Goal: Task Accomplishment & Management: Manage account settings

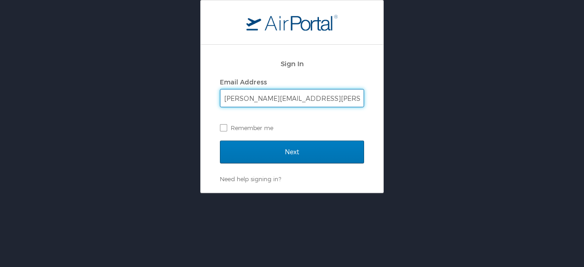
type input "[PERSON_NAME][EMAIL_ADDRESS][PERSON_NAME][DOMAIN_NAME]"
click at [220, 140] on input "Next" at bounding box center [292, 151] width 144 height 23
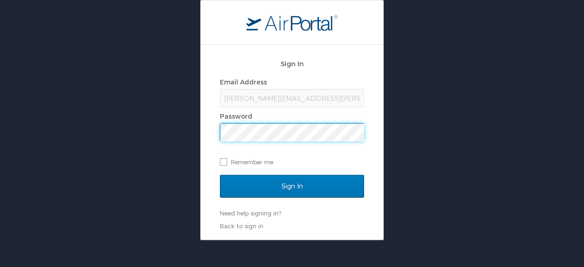
click at [220, 175] on input "Sign In" at bounding box center [292, 186] width 144 height 23
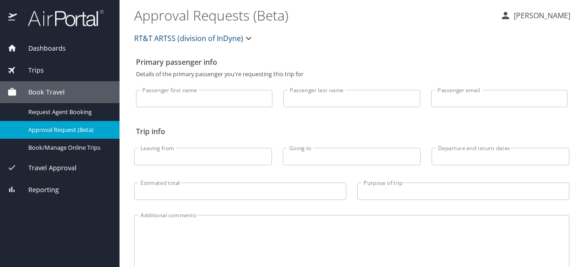
click at [62, 46] on span "Dashboards" at bounding box center [41, 48] width 49 height 10
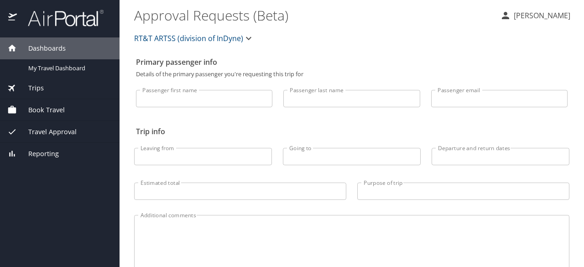
click at [62, 46] on span "Dashboards" at bounding box center [41, 48] width 49 height 10
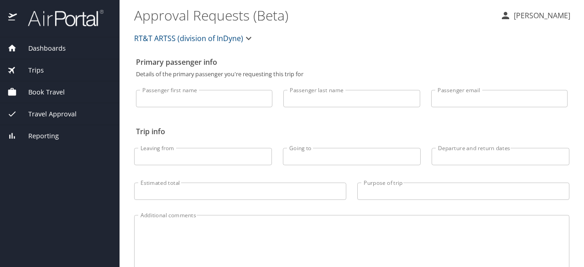
click at [35, 68] on span "Trips" at bounding box center [30, 70] width 27 height 10
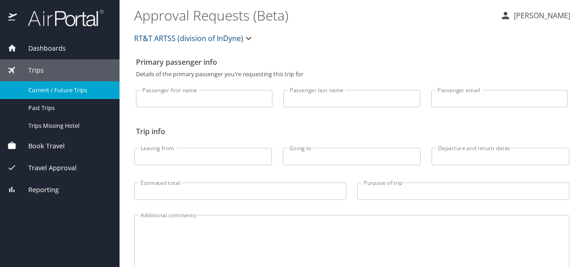
click at [39, 89] on span "Current / Future Trips" at bounding box center [68, 90] width 80 height 9
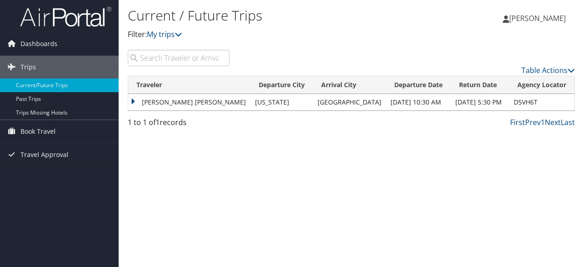
click at [545, 19] on span "[PERSON_NAME]" at bounding box center [537, 18] width 57 height 10
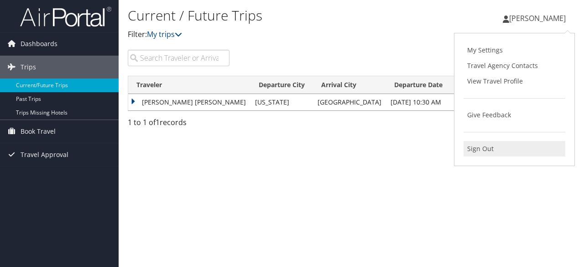
click at [476, 145] on link "Sign Out" at bounding box center [514, 149] width 102 height 16
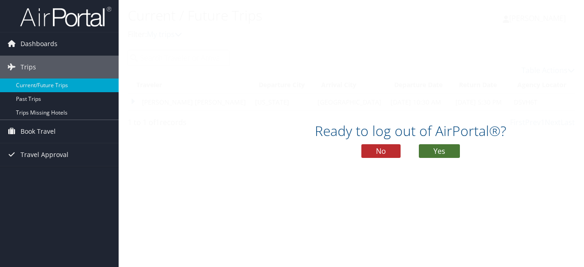
click at [436, 150] on button "Yes" at bounding box center [439, 151] width 41 height 14
